Goal: Check status: Check status

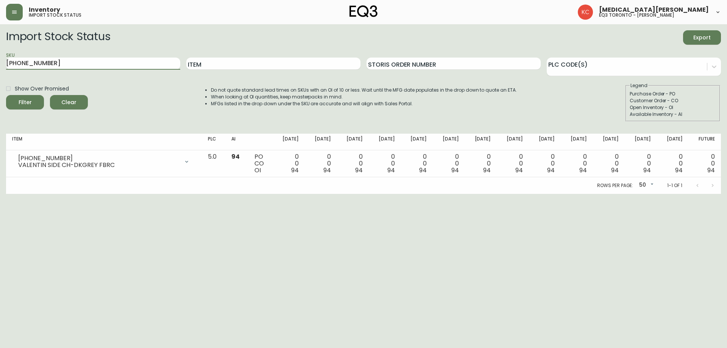
click at [79, 70] on div "SKU [PHONE_NUMBER]" at bounding box center [93, 63] width 174 height 25
drag, startPoint x: 23, startPoint y: 66, endPoint x: 33, endPoint y: 65, distance: 9.8
click at [28, 65] on input "[PHONE_NUMBER]" at bounding box center [93, 64] width 174 height 12
click at [50, 61] on input "[PHONE_NUMBER]" at bounding box center [93, 64] width 174 height 12
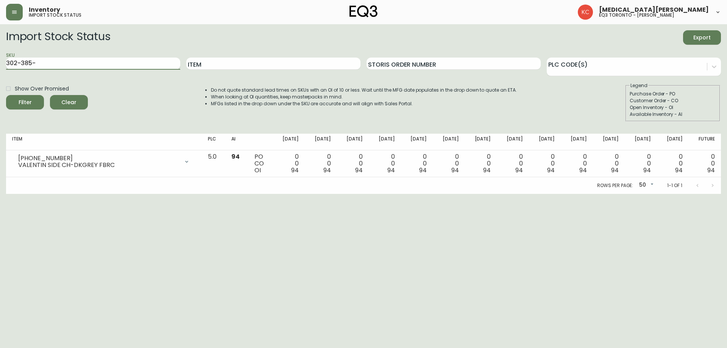
click at [49, 64] on input "302-385-" at bounding box center [93, 64] width 174 height 12
type input "3"
paste input "[PHONE_NUMBER]"
type input "[PHONE_NUMBER]"
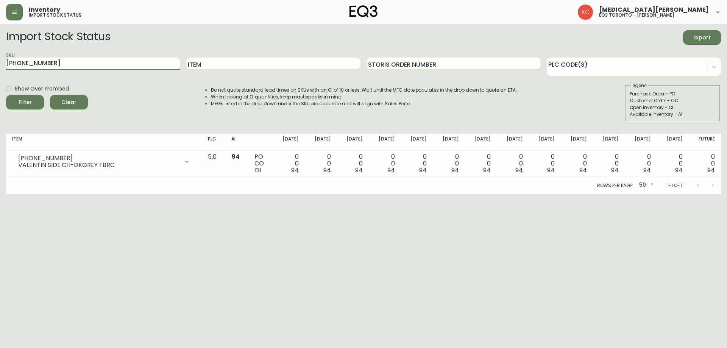
click at [6, 95] on button "Filter" at bounding box center [25, 102] width 38 height 14
